Goal: Learn about a topic

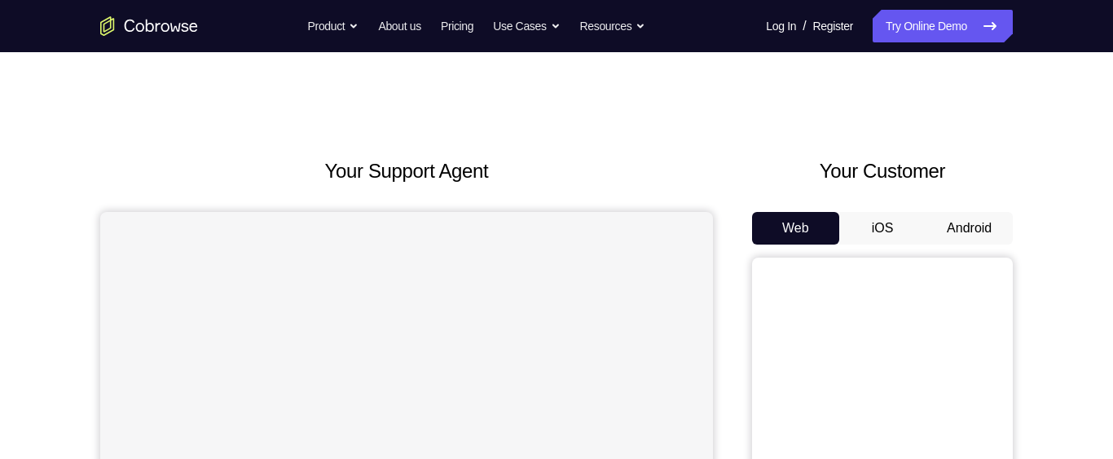
click at [982, 226] on button "Android" at bounding box center [969, 228] width 87 height 33
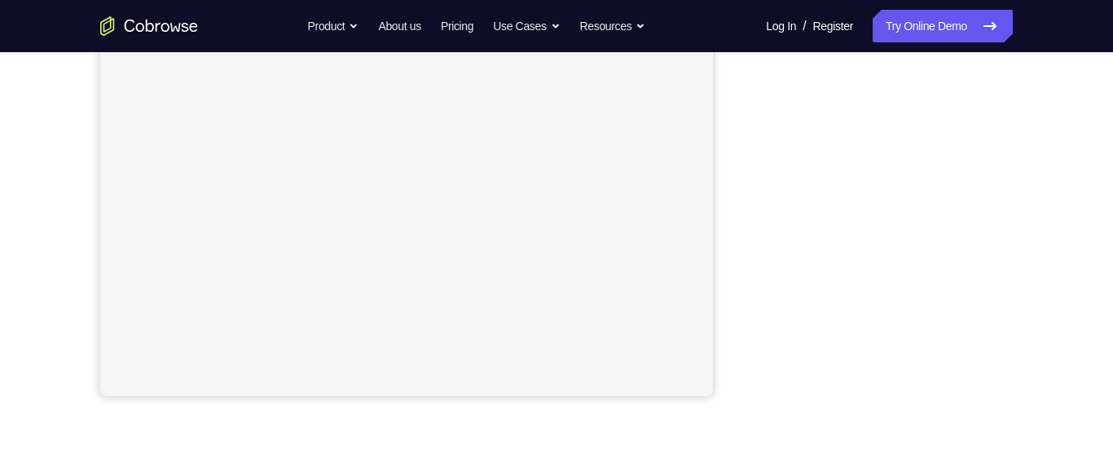
scroll to position [363, 0]
